Goal: Obtain resource: Download file/media

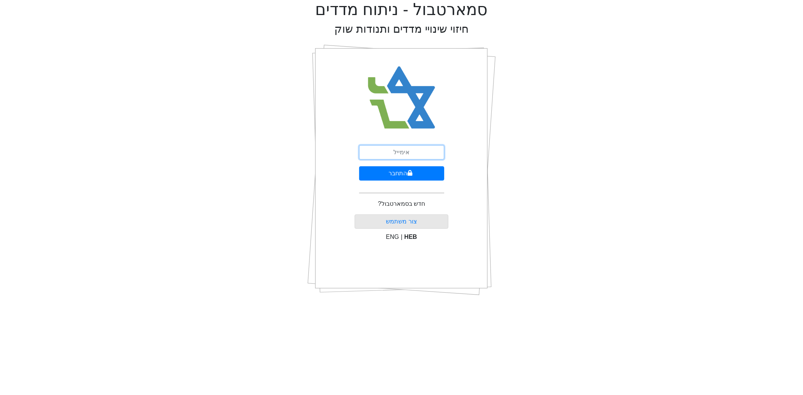
click at [411, 148] on input "email" at bounding box center [401, 152] width 85 height 14
type input "[PERSON_NAME][EMAIL_ADDRESS][DOMAIN_NAME]"
click at [411, 173] on icon "submit" at bounding box center [409, 173] width 5 height 6
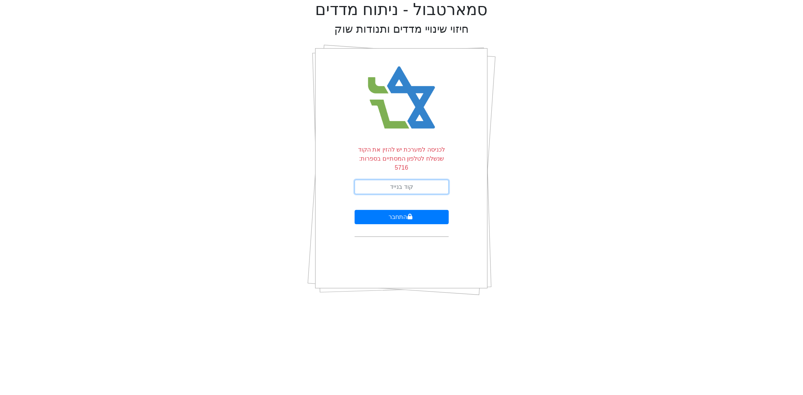
click at [411, 180] on input "text" at bounding box center [401, 187] width 94 height 14
type input "392878"
click at [354, 210] on button "התחבר" at bounding box center [401, 217] width 94 height 14
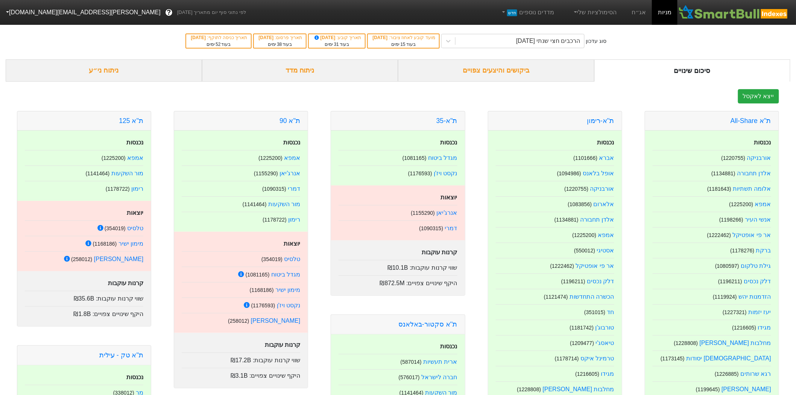
click at [475, 76] on div "ביקושים והיצעים צפויים" at bounding box center [496, 70] width 196 height 22
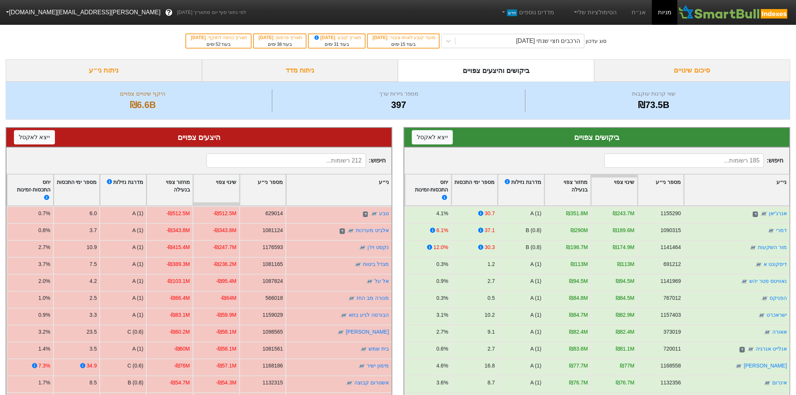
click at [634, 15] on link "אג״ח" at bounding box center [639, 12] width 26 height 25
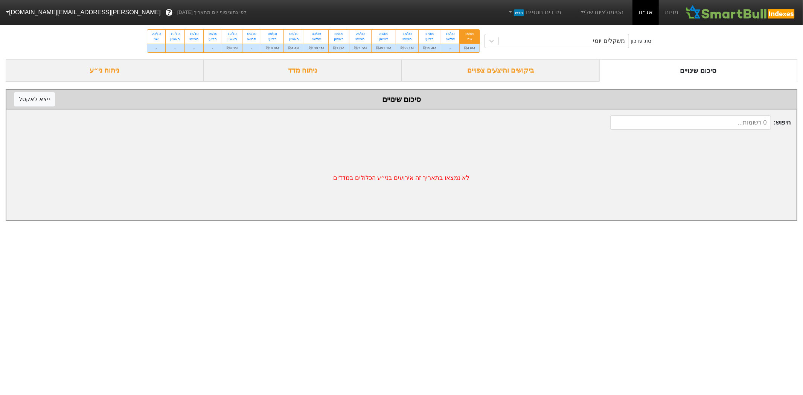
click at [497, 74] on div "ביקושים והיצעים צפויים" at bounding box center [501, 70] width 198 height 22
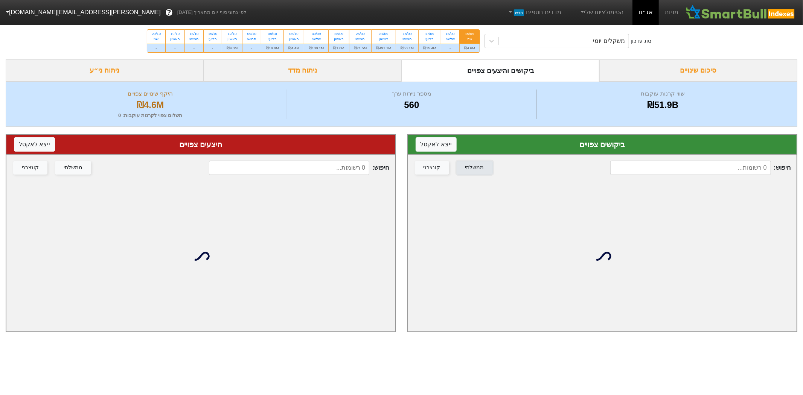
click at [465, 166] on div "ממשלתי" at bounding box center [474, 168] width 19 height 8
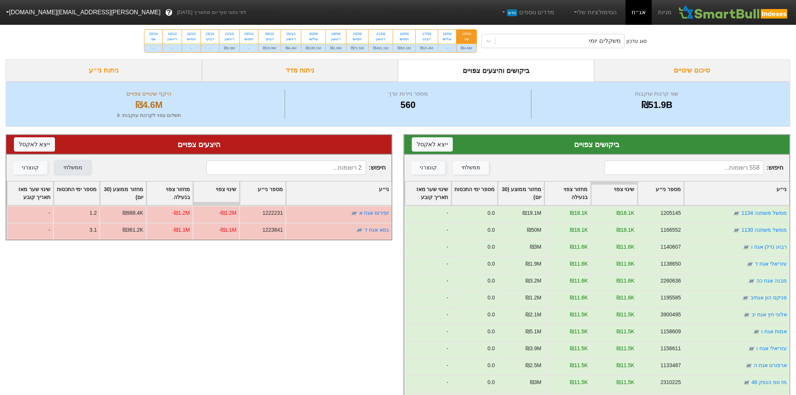
click at [64, 166] on div "ממשלתי" at bounding box center [73, 168] width 19 height 8
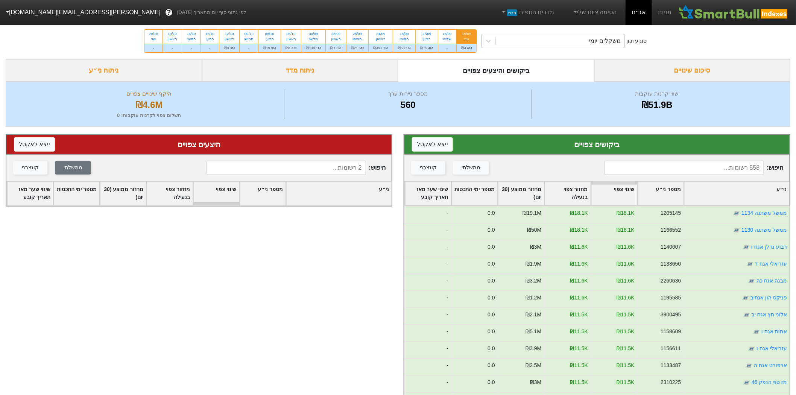
click at [570, 36] on div "משקלים יומי" at bounding box center [560, 41] width 129 height 14
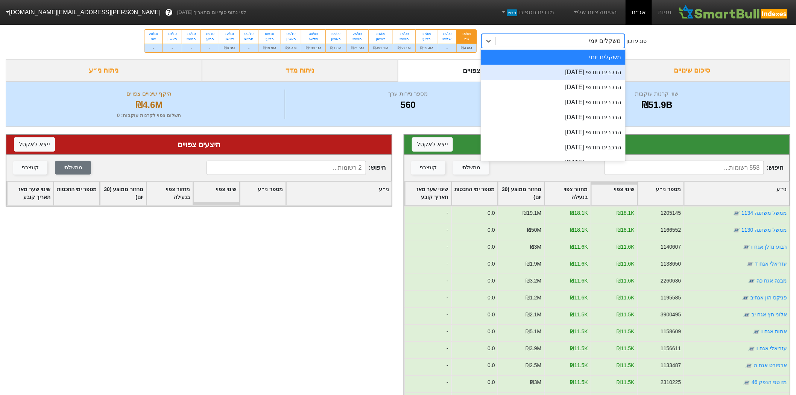
click at [570, 70] on div "הרכבים חודשי [DATE]" at bounding box center [553, 72] width 145 height 15
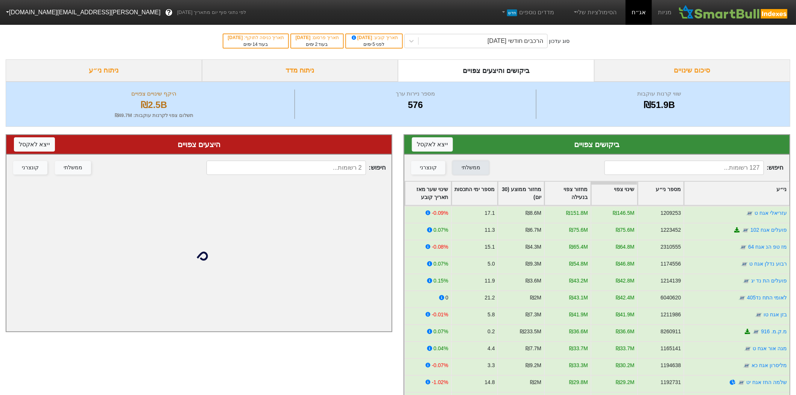
click at [469, 172] on button "ממשלתי" at bounding box center [471, 168] width 36 height 14
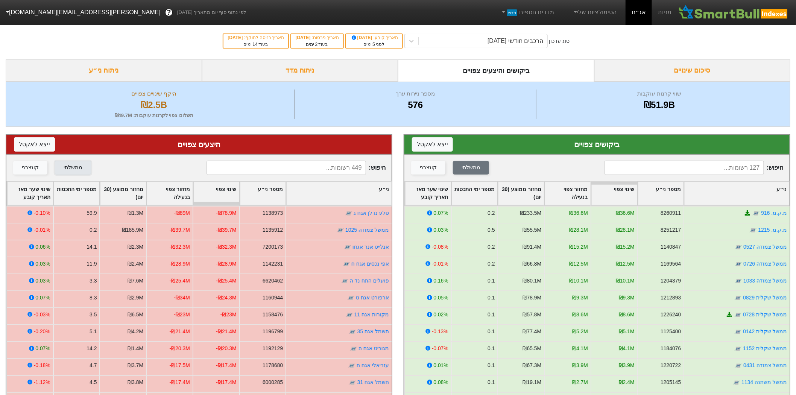
click at [68, 170] on div "ממשלתי" at bounding box center [73, 168] width 19 height 8
click at [433, 148] on button "ייצא ל אקסל" at bounding box center [432, 144] width 41 height 14
click at [30, 149] on button "ייצא ל אקסל" at bounding box center [34, 144] width 41 height 14
drag, startPoint x: 415, startPoint y: 172, endPoint x: 472, endPoint y: 166, distance: 57.5
click at [415, 172] on button "קונצרני" at bounding box center [428, 168] width 34 height 14
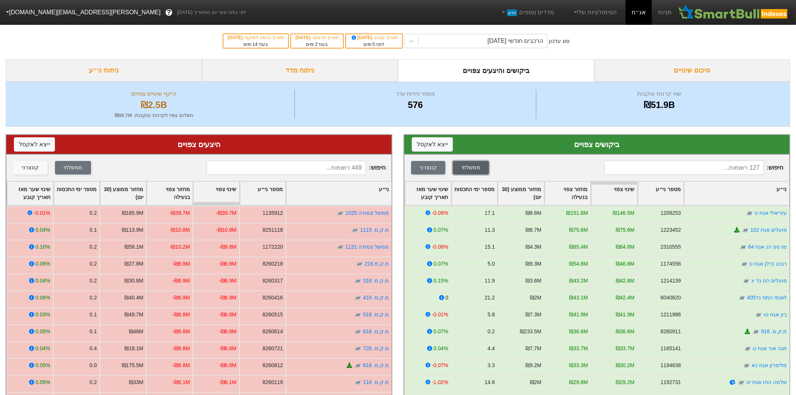
click at [472, 167] on div "ממשלתי" at bounding box center [471, 168] width 19 height 8
click at [35, 169] on div "קונצרני" at bounding box center [30, 168] width 17 height 8
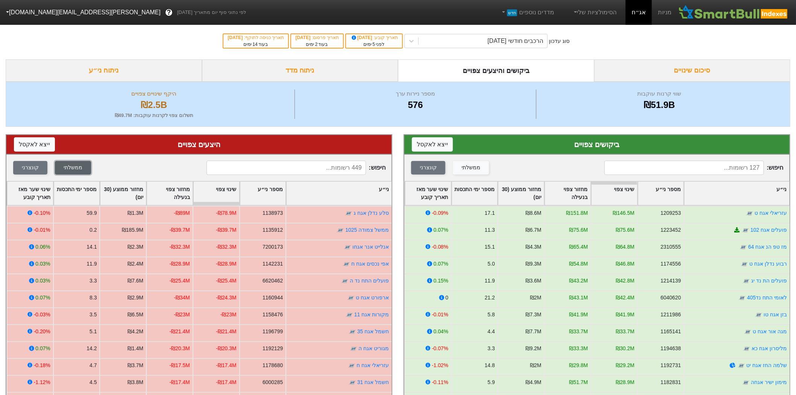
click at [70, 167] on div "ממשלתי" at bounding box center [73, 168] width 19 height 8
click at [431, 146] on button "ייצא ל אקסל" at bounding box center [432, 144] width 41 height 14
click at [41, 141] on button "ייצא ל אקסל" at bounding box center [34, 144] width 41 height 14
click at [426, 141] on button "ייצא ל אקסל" at bounding box center [432, 144] width 41 height 14
click at [30, 148] on button "ייצא ל אקסל" at bounding box center [34, 144] width 41 height 14
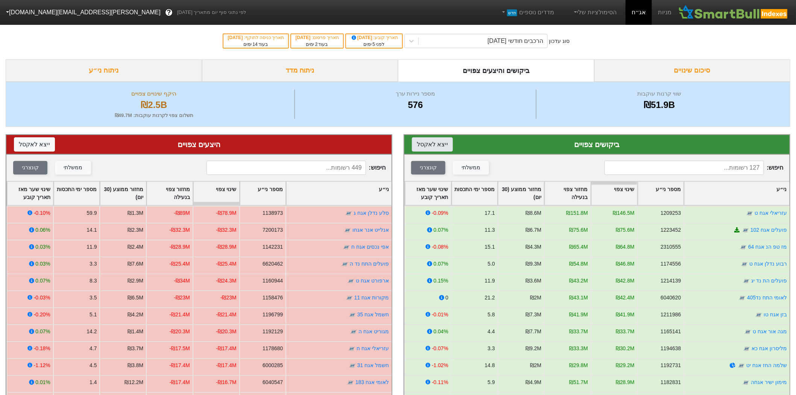
click at [434, 148] on button "ייצא ל אקסל" at bounding box center [432, 144] width 41 height 14
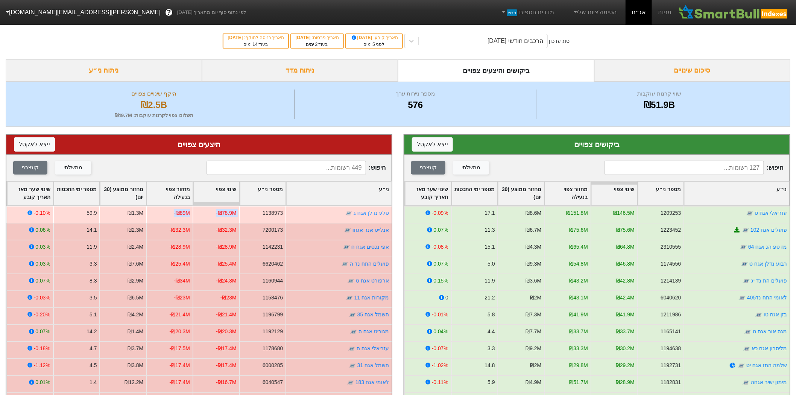
drag, startPoint x: 164, startPoint y: 213, endPoint x: 241, endPoint y: 211, distance: 77.5
click at [241, 211] on div "[PERSON_NAME] נדלן אגח ג 1138973 -₪78.9M -₪89M ₪1.3M 59.9 -0.10%" at bounding box center [198, 214] width 385 height 17
